Goal: Check status: Check status

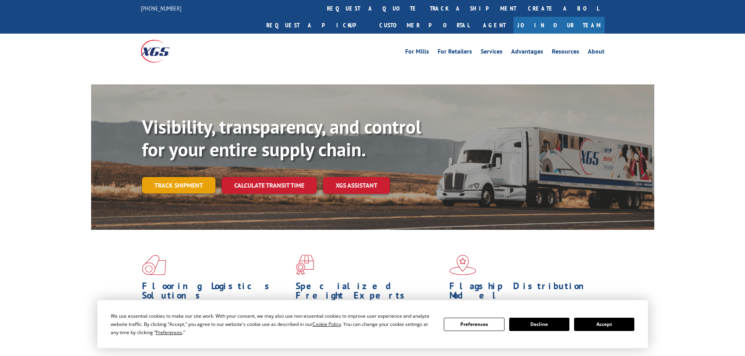
click at [185, 177] on link "Track shipment" at bounding box center [178, 185] width 73 height 16
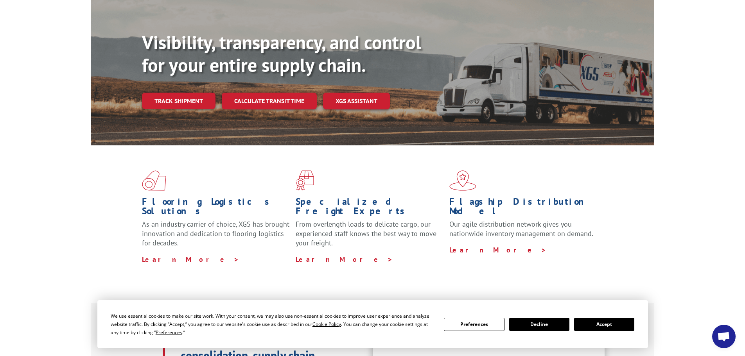
scroll to position [78, 0]
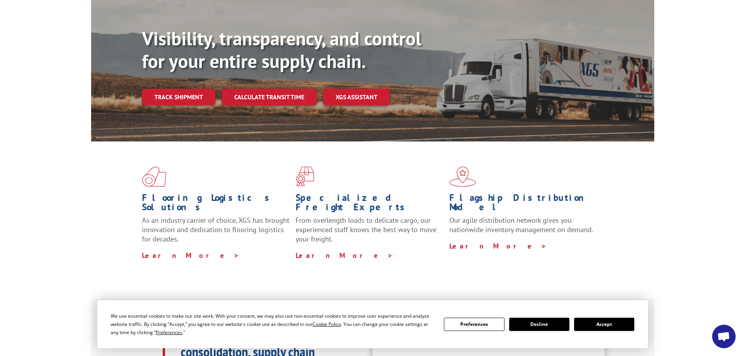
click at [604, 326] on button "Accept" at bounding box center [604, 324] width 60 height 13
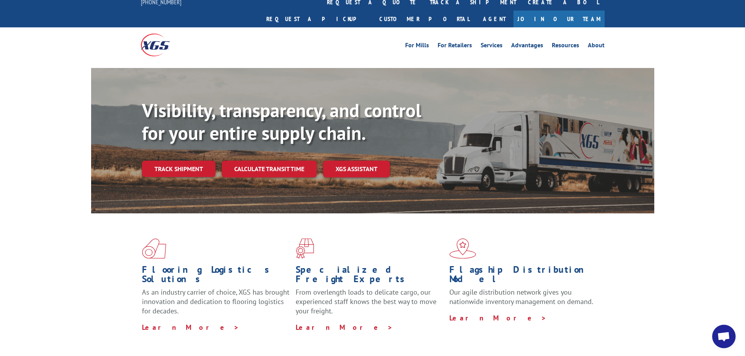
scroll to position [0, 0]
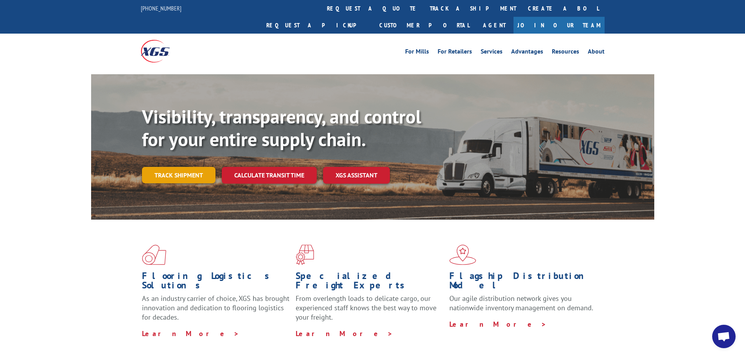
click at [172, 167] on link "Track shipment" at bounding box center [178, 175] width 73 height 16
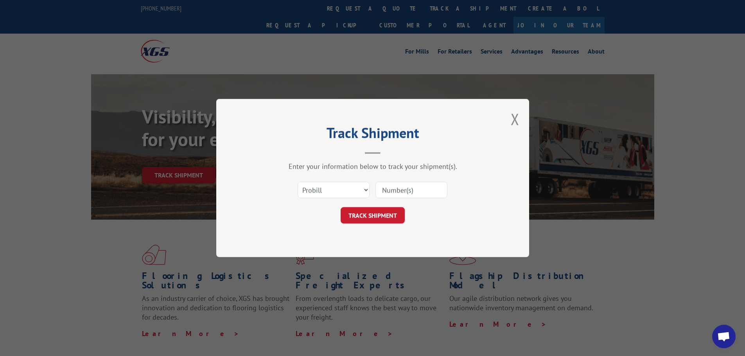
click at [423, 188] on input at bounding box center [411, 190] width 72 height 16
paste input "348460841"
type input "348460841"
click at [371, 210] on button "TRACK SHIPMENT" at bounding box center [372, 215] width 64 height 16
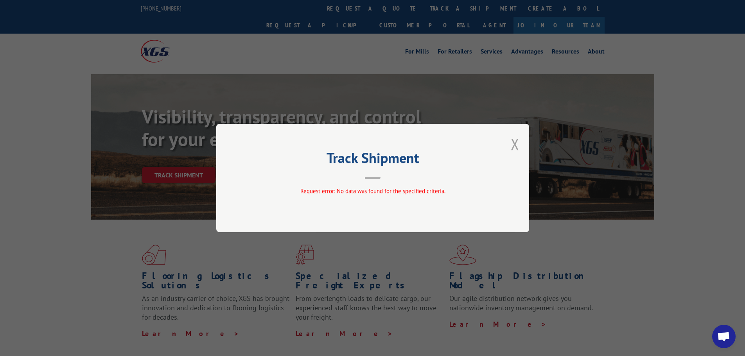
click at [513, 145] on button "Close modal" at bounding box center [514, 144] width 9 height 21
